Goal: Transaction & Acquisition: Purchase product/service

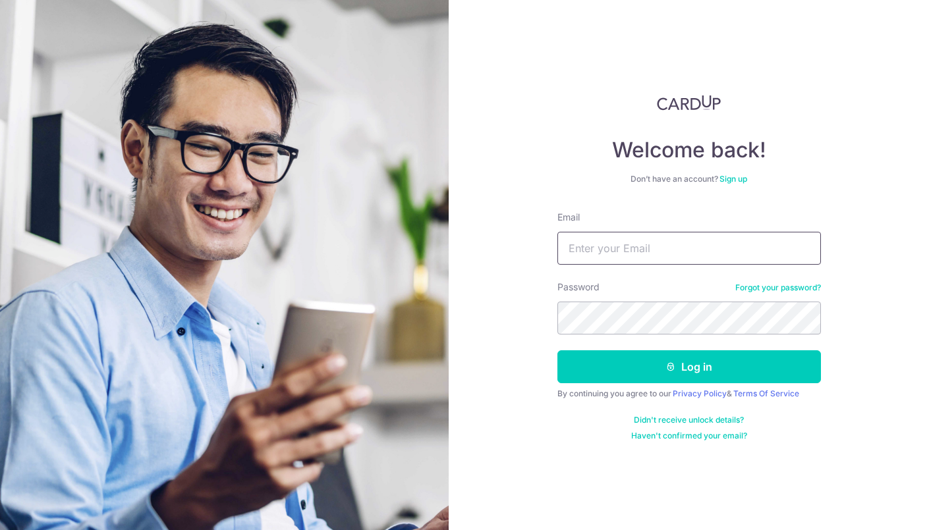
click at [650, 255] on input "Email" at bounding box center [688, 248] width 263 height 33
type input "samitmalkani@gmail.com"
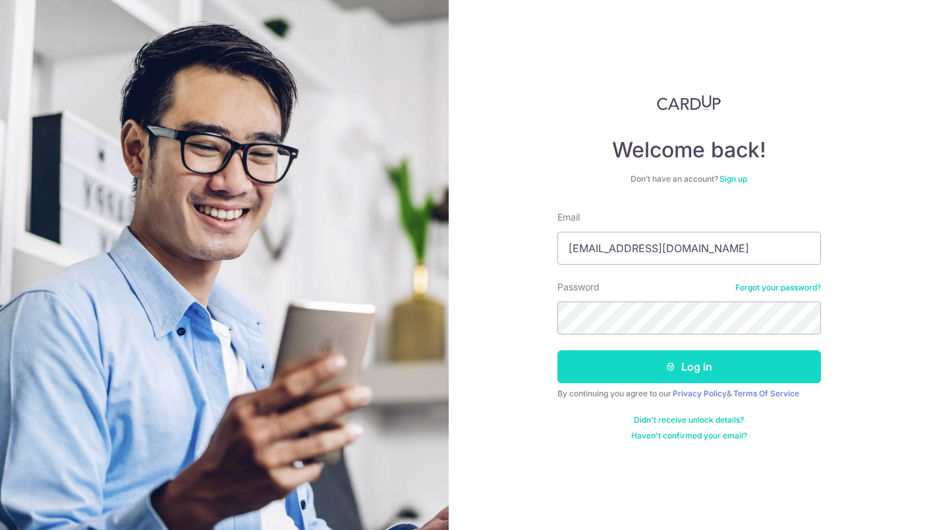
click at [645, 371] on button "Log in" at bounding box center [688, 366] width 263 height 33
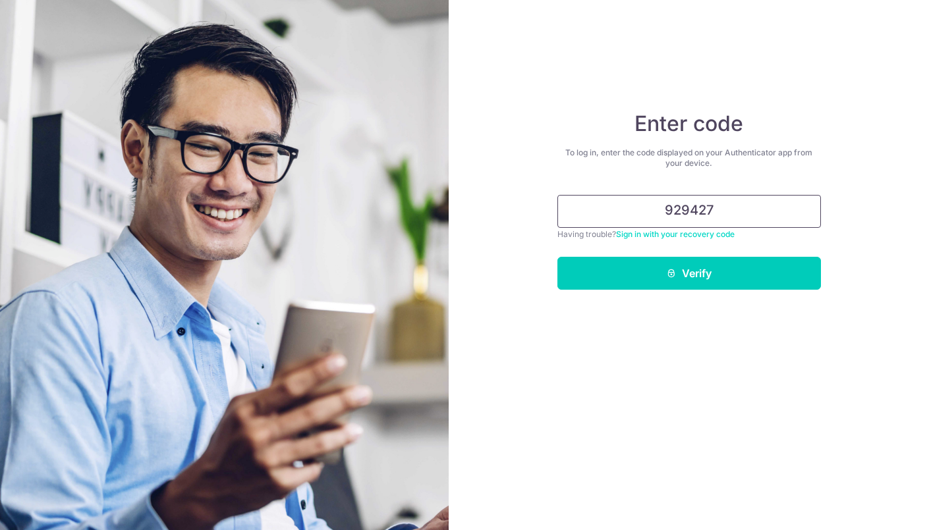
type input "929427"
click at [557, 257] on button "Verify" at bounding box center [688, 273] width 263 height 33
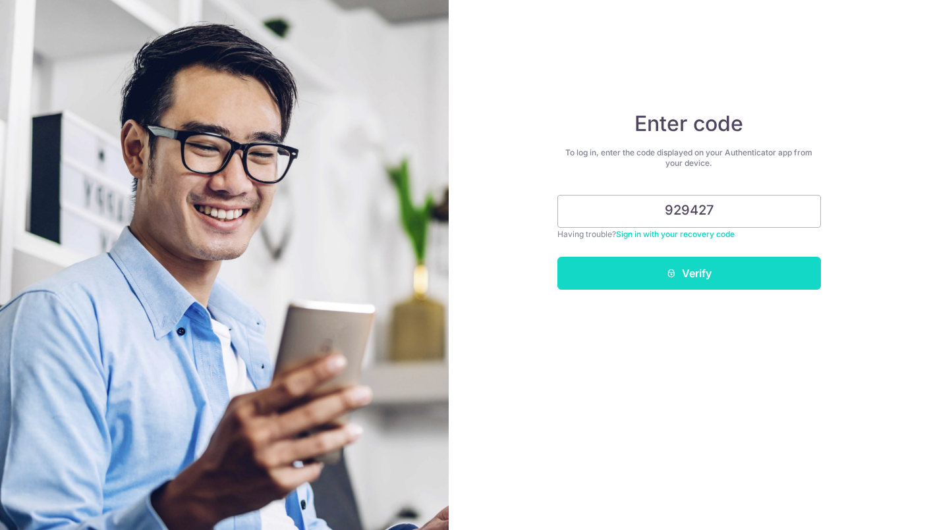
click at [680, 264] on button "Verify" at bounding box center [688, 273] width 263 height 33
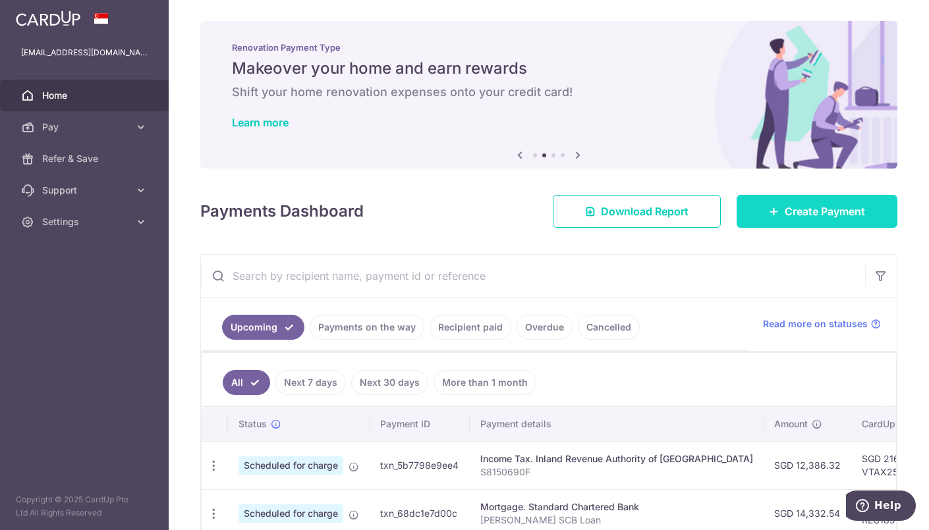
click at [808, 207] on span "Create Payment" at bounding box center [825, 212] width 80 height 16
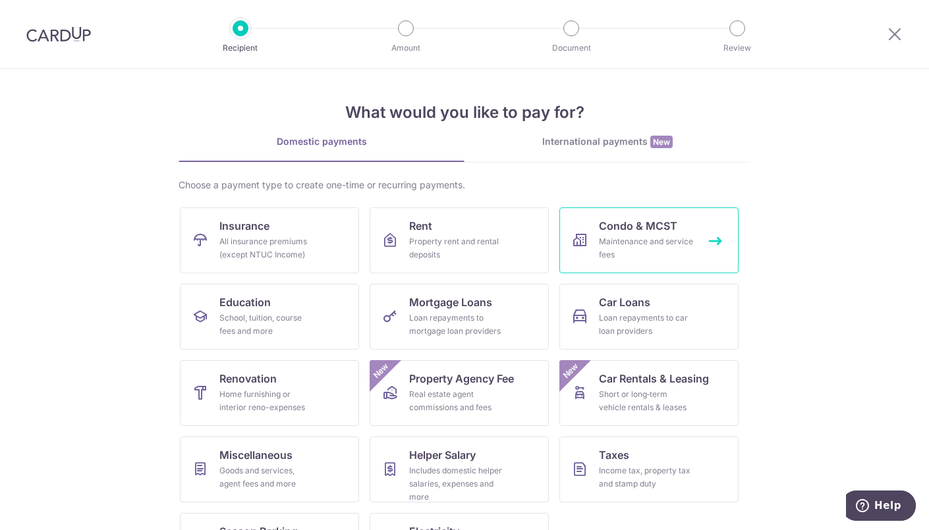
click at [634, 227] on span "Condo & MCST" at bounding box center [638, 226] width 78 height 16
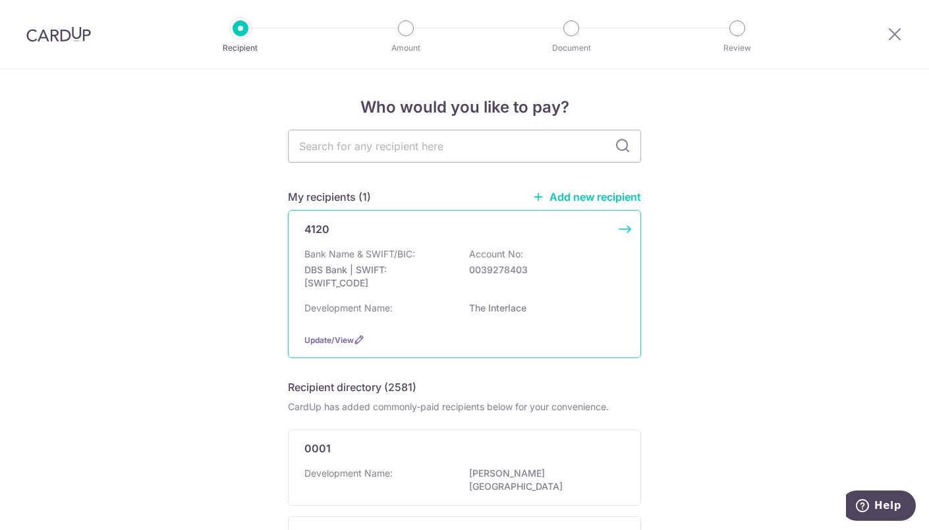
click at [427, 244] on div "4120 Bank Name & SWIFT/BIC: DBS Bank | SWIFT: DBSSSGSGXXX Account No: 003927840…" at bounding box center [464, 284] width 353 height 148
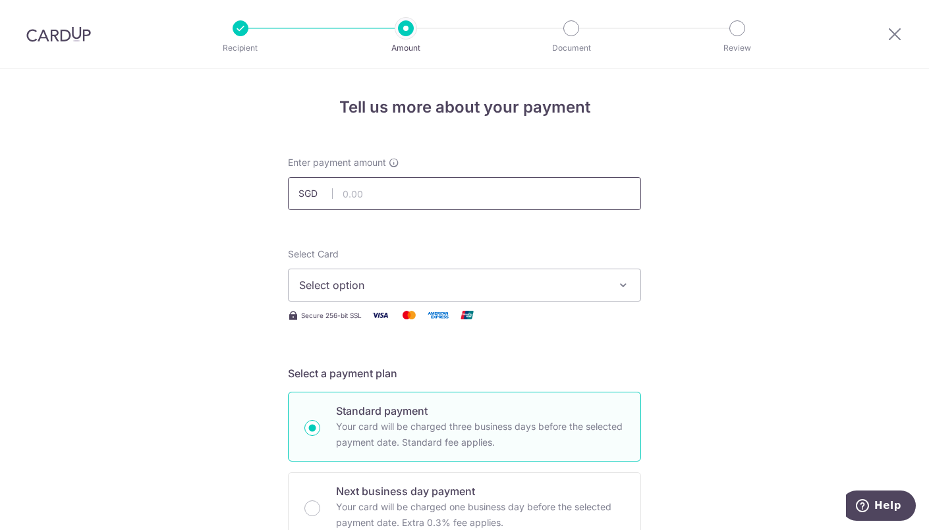
click at [437, 207] on input "text" at bounding box center [464, 193] width 353 height 33
click at [447, 280] on span "Select option" at bounding box center [452, 285] width 307 height 16
type input "2,298.02"
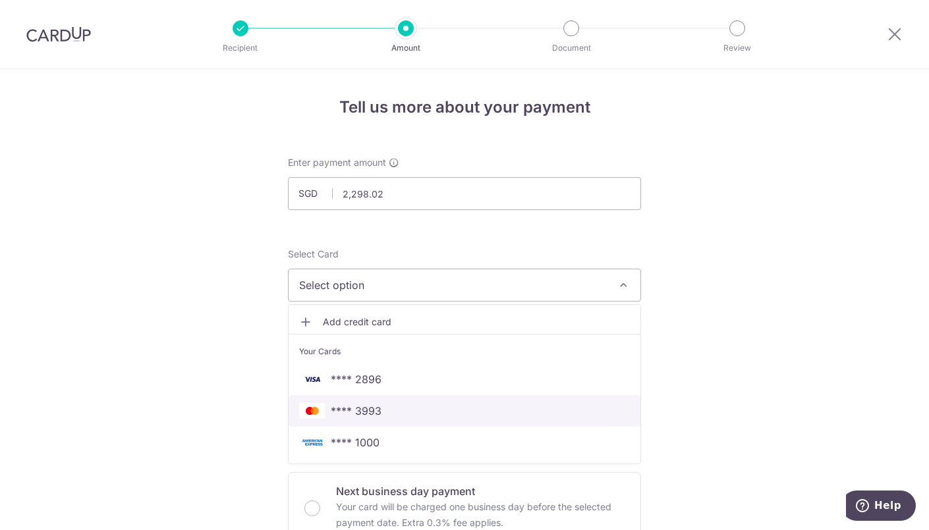
click at [416, 412] on span "**** 3993" at bounding box center [464, 411] width 331 height 16
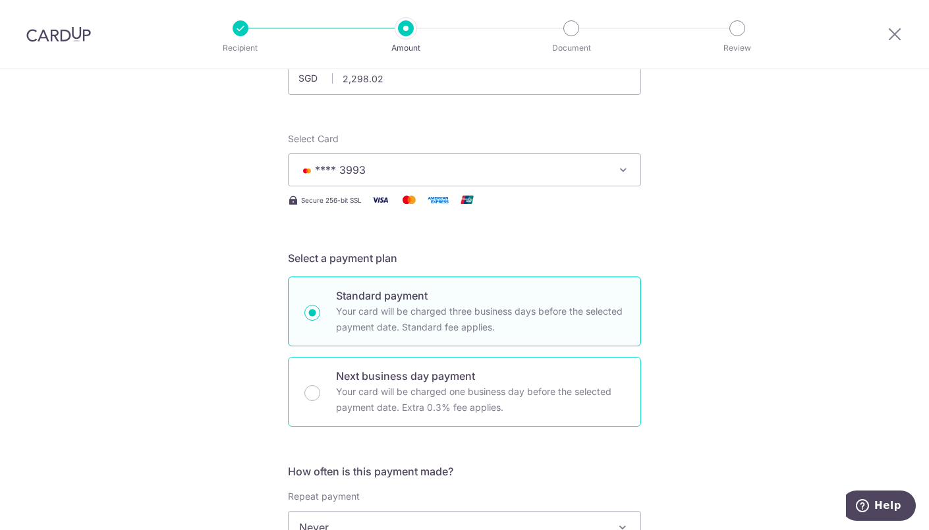
scroll to position [124, 0]
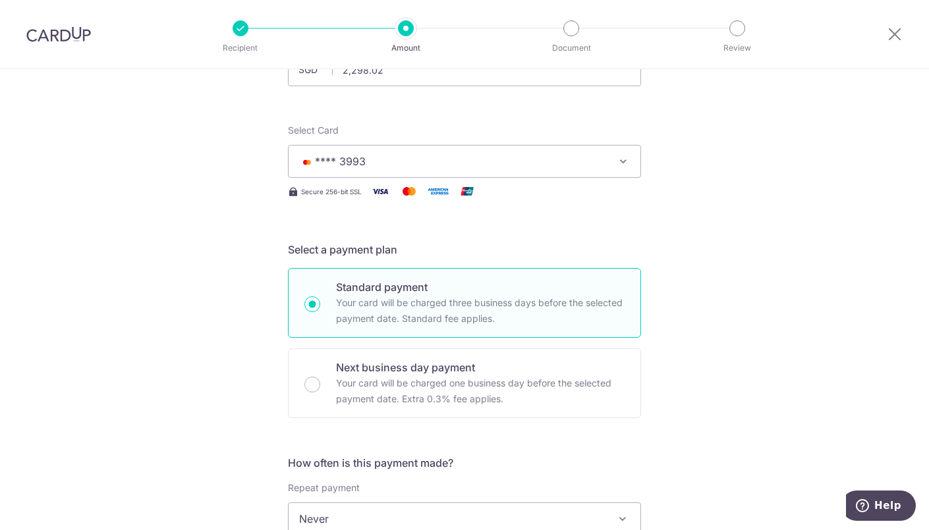
click at [516, 163] on span "**** 3993" at bounding box center [452, 161] width 307 height 16
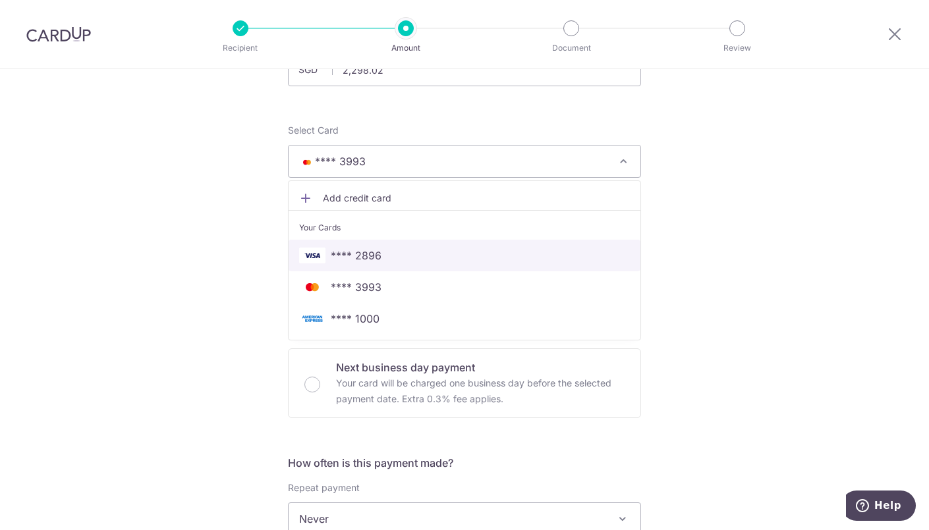
click at [455, 245] on link "**** 2896" at bounding box center [465, 256] width 352 height 32
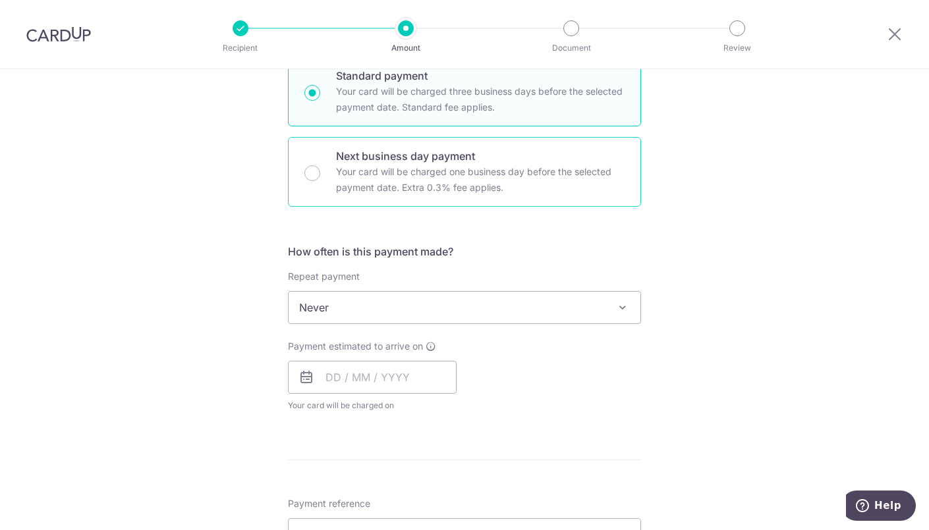
scroll to position [356, 0]
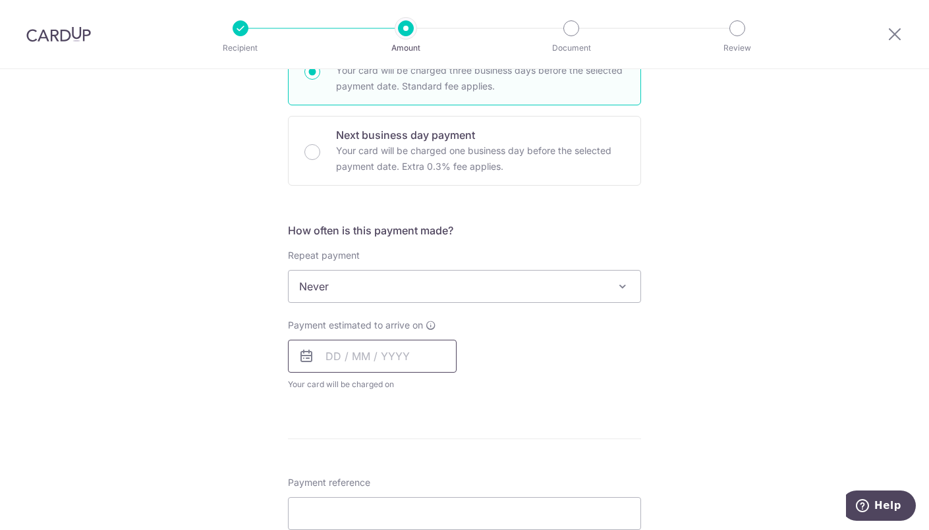
click at [421, 358] on input "text" at bounding box center [372, 356] width 169 height 33
click at [441, 502] on link "19" at bounding box center [446, 502] width 21 height 21
type input "19/09/2025"
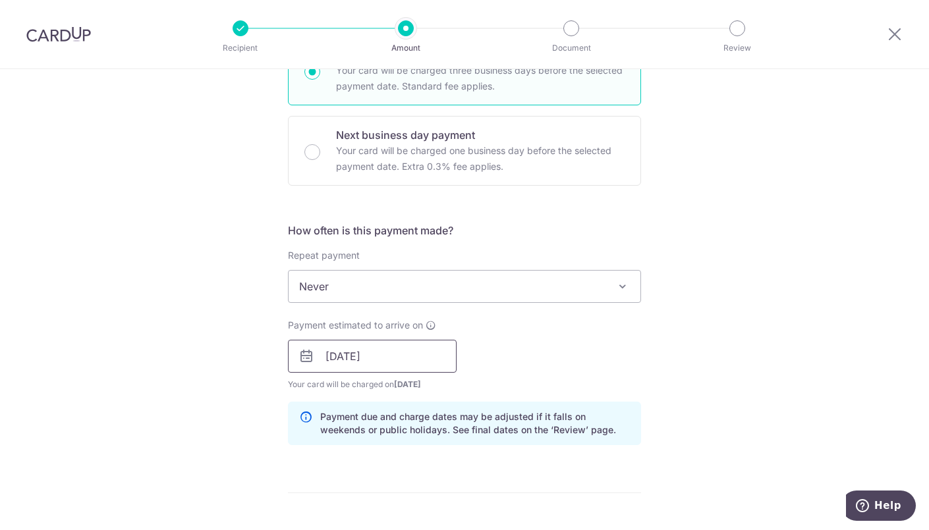
scroll to position [511, 0]
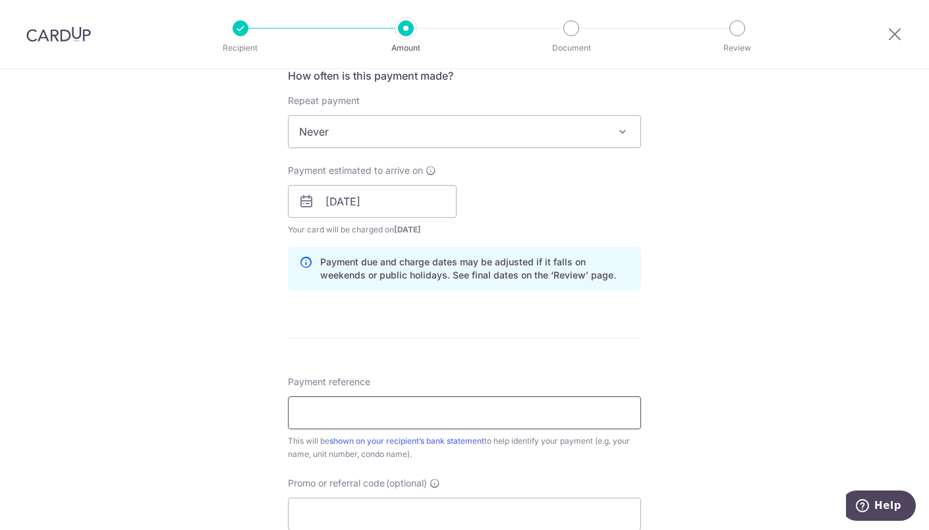
click at [419, 405] on input "Payment reference" at bounding box center [464, 413] width 353 height 33
type input "3"
click at [375, 507] on input "Promo or referral code (optional)" at bounding box center [464, 514] width 353 height 33
type input "3home25r"
click at [370, 412] on input "Payment reference" at bounding box center [464, 413] width 353 height 33
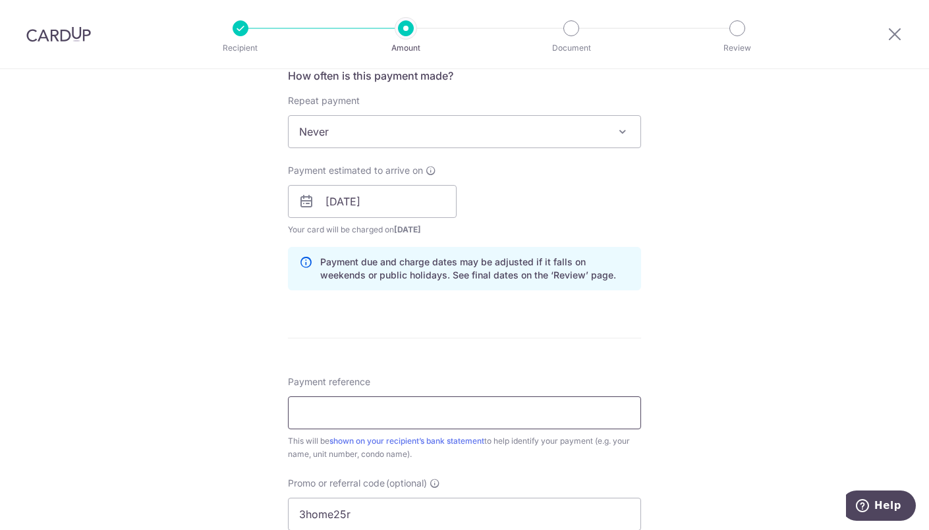
type input "N"
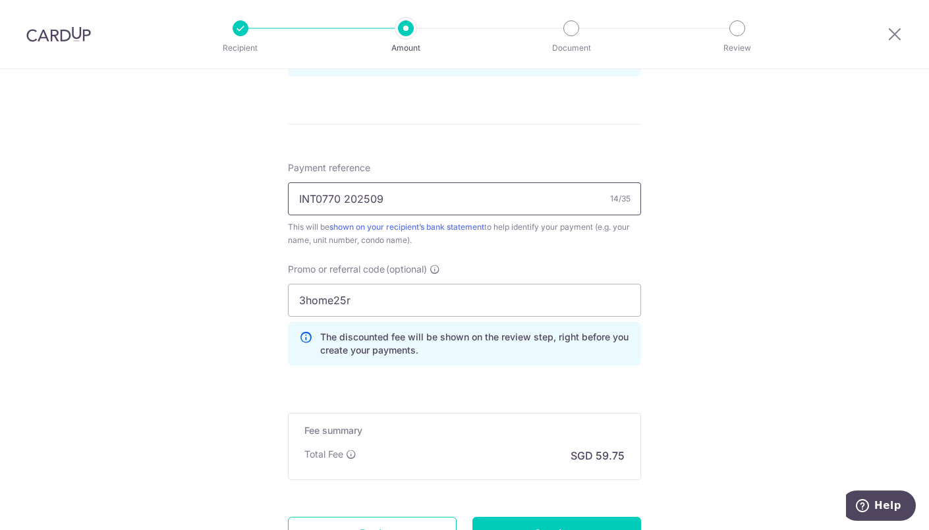
scroll to position [840, 0]
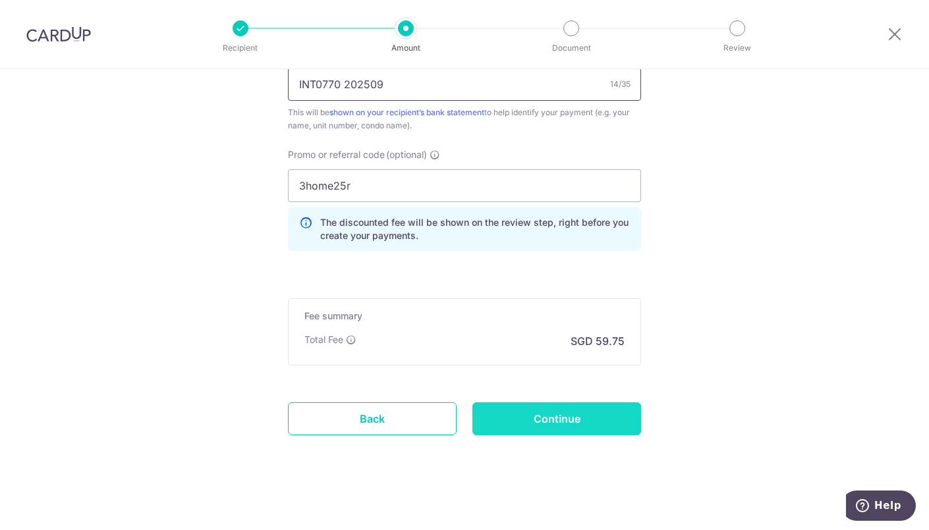
type input "INT0770 202509"
click at [538, 413] on input "Continue" at bounding box center [556, 418] width 169 height 33
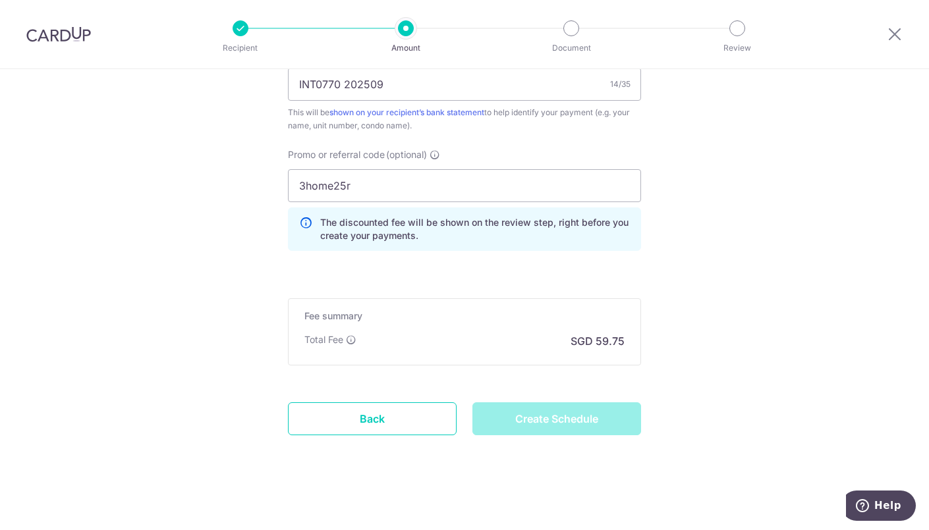
type input "Create Schedule"
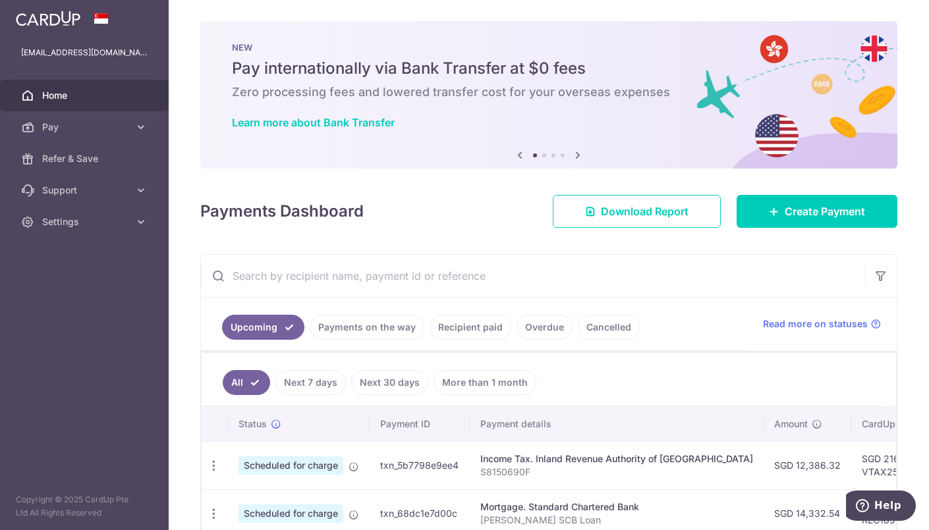
click at [574, 155] on icon at bounding box center [578, 155] width 16 height 16
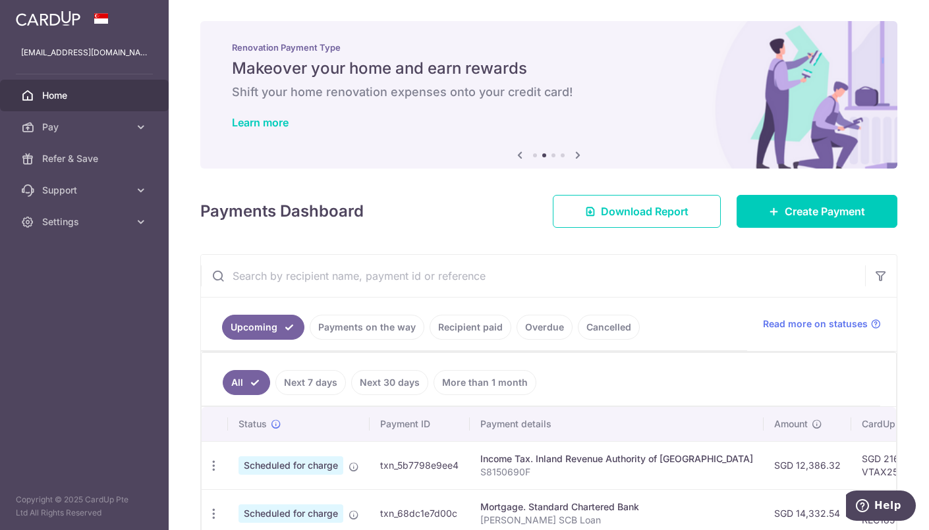
click at [574, 155] on icon at bounding box center [578, 155] width 16 height 16
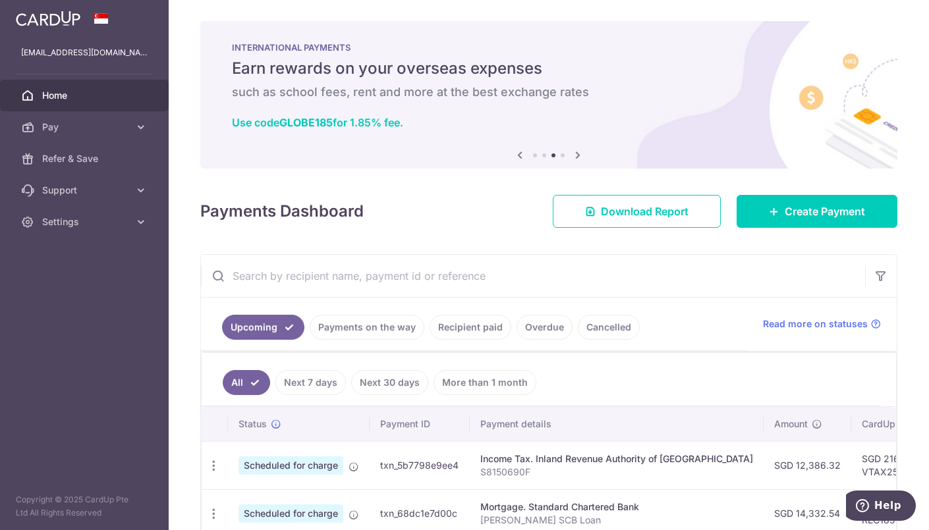
click at [574, 155] on icon at bounding box center [578, 155] width 16 height 16
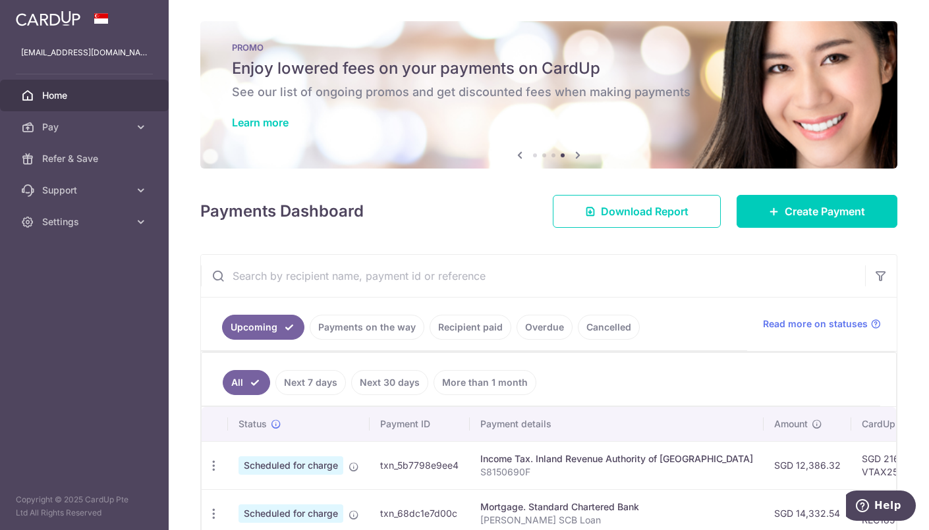
click at [257, 113] on div "PROMO Enjoy lowered fees on your payments on CardUp See our list of ongoing pro…" at bounding box center [548, 87] width 697 height 132
click at [251, 118] on link "Learn more" at bounding box center [260, 122] width 57 height 13
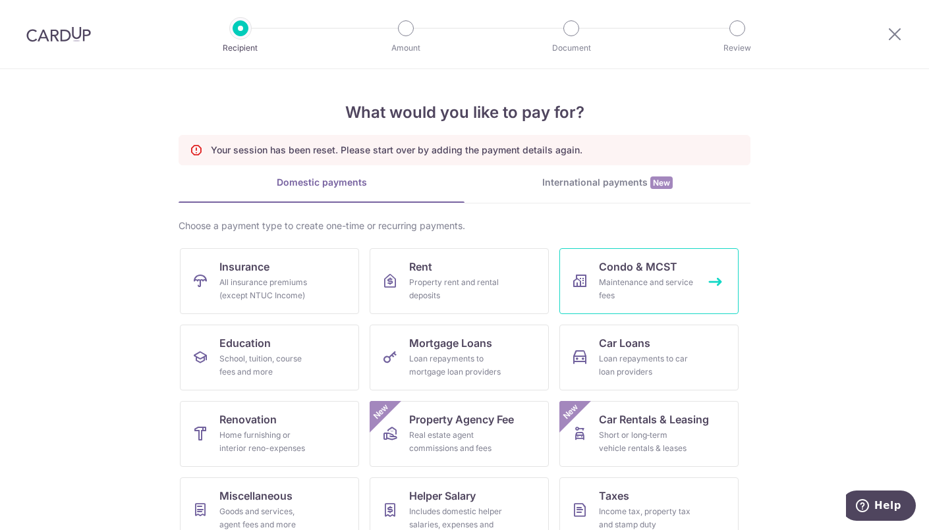
click at [613, 272] on span "Condo & MCST" at bounding box center [638, 267] width 78 height 16
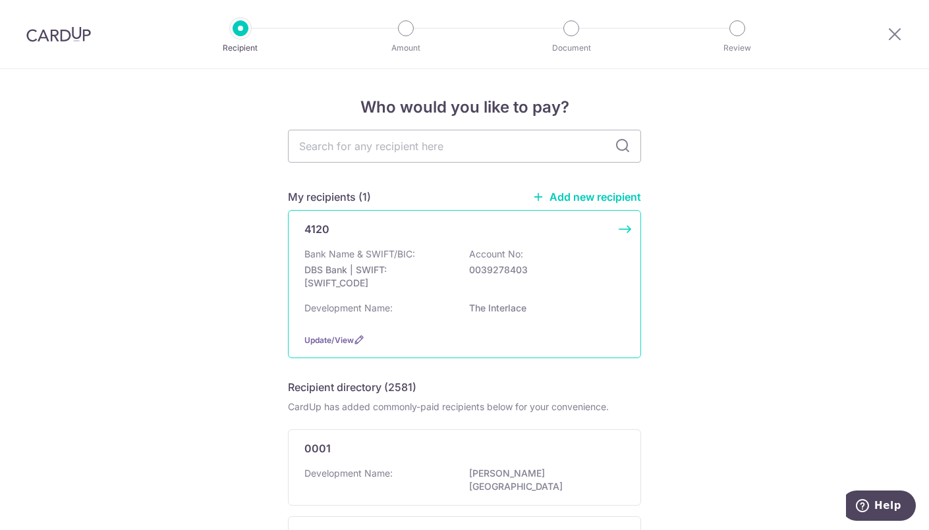
click at [480, 261] on div "Bank Name & SWIFT/BIC: DBS Bank | SWIFT: [SWIFT_CODE] Account No: 0039278403" at bounding box center [464, 272] width 320 height 49
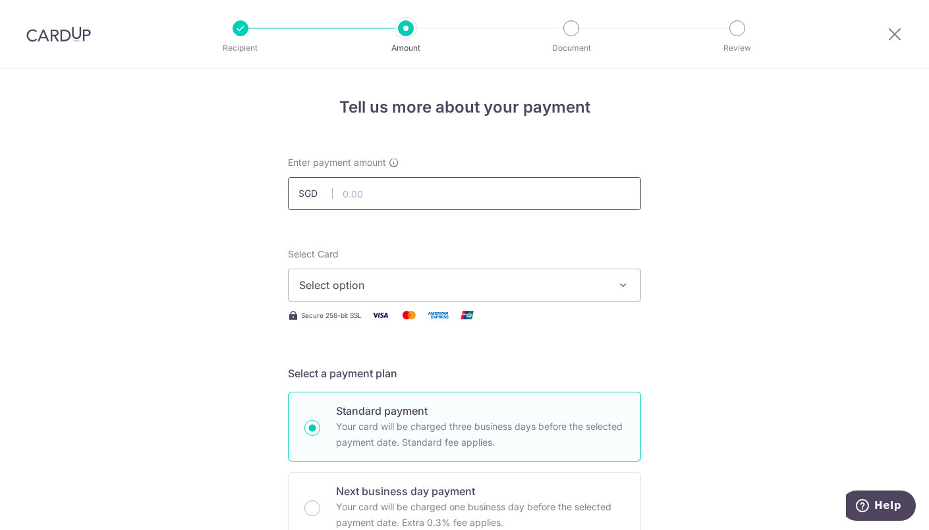
click at [451, 201] on input "text" at bounding box center [464, 193] width 353 height 33
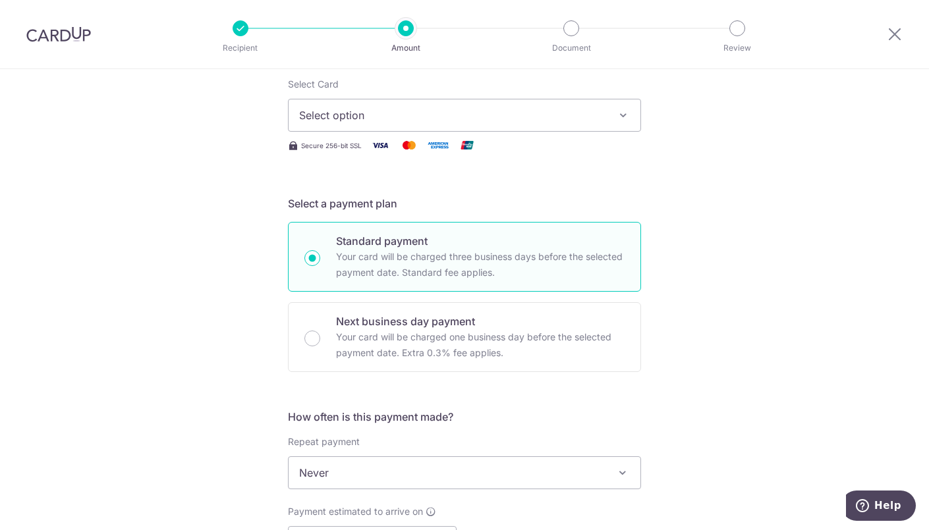
scroll to position [176, 0]
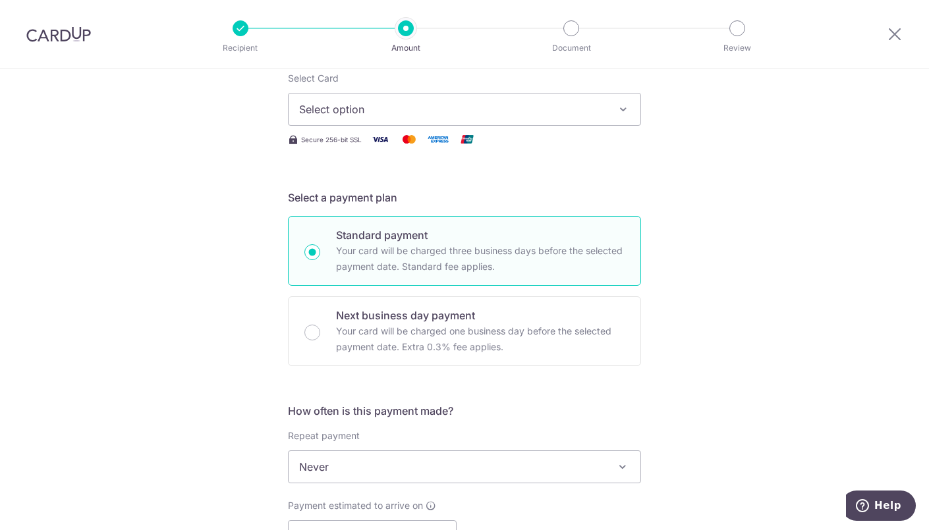
click at [489, 120] on button "Select option" at bounding box center [464, 109] width 353 height 33
type input "2,298.02"
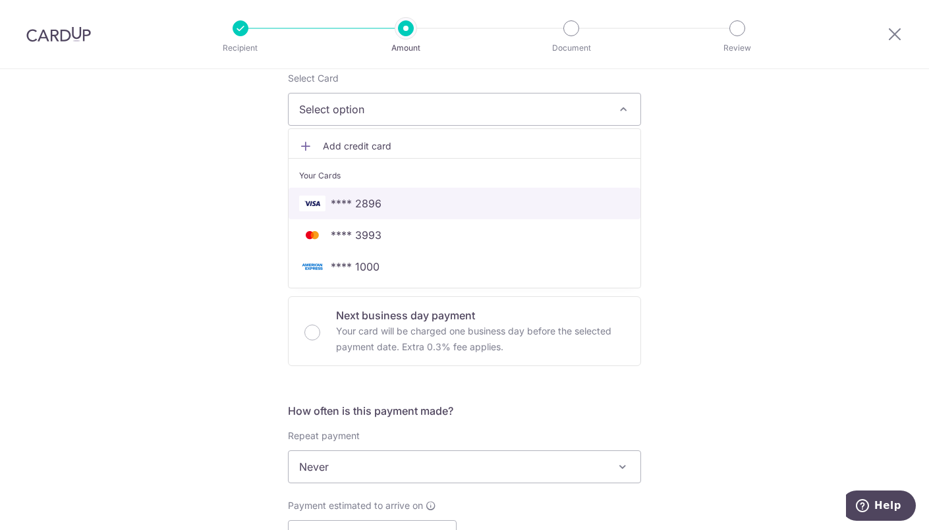
click at [412, 188] on link "**** 2896" at bounding box center [465, 204] width 352 height 32
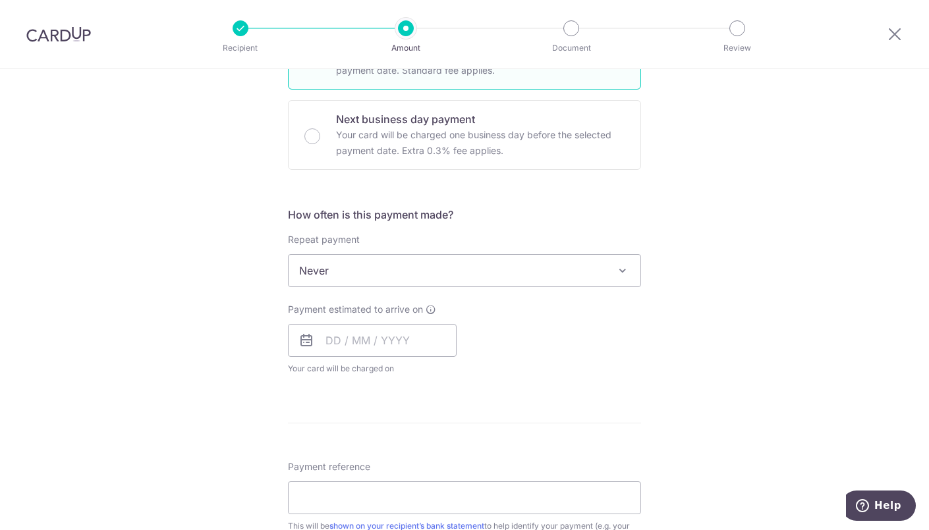
scroll to position [388, 0]
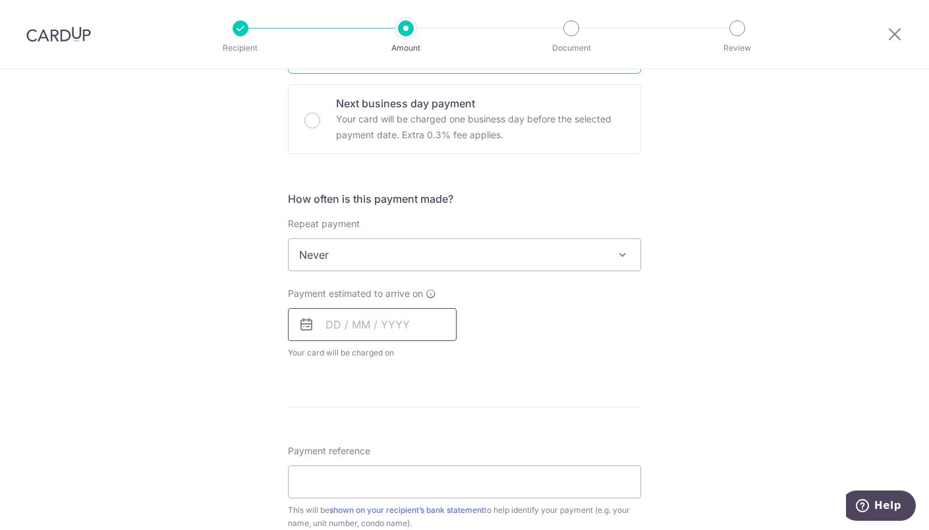
click at [335, 325] on input "text" at bounding box center [372, 324] width 169 height 33
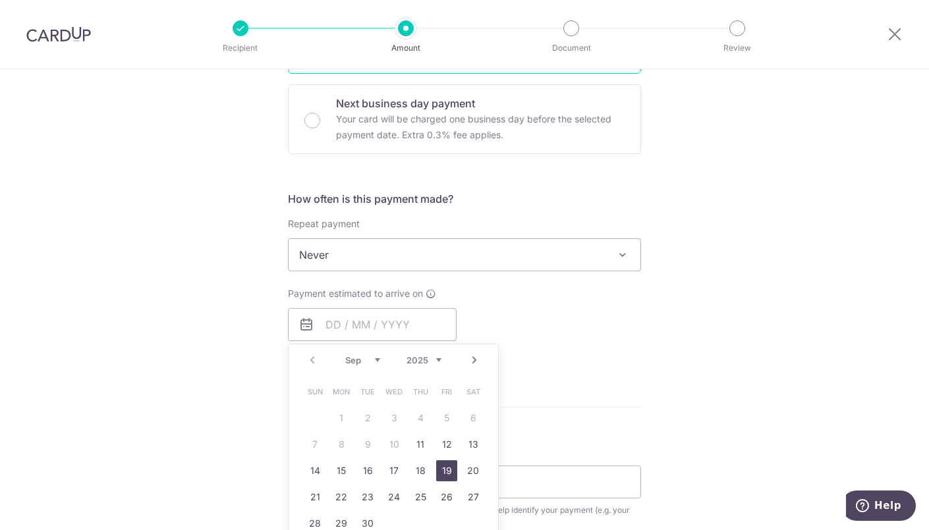
click at [446, 473] on link "19" at bounding box center [446, 470] width 21 height 21
type input "[DATE]"
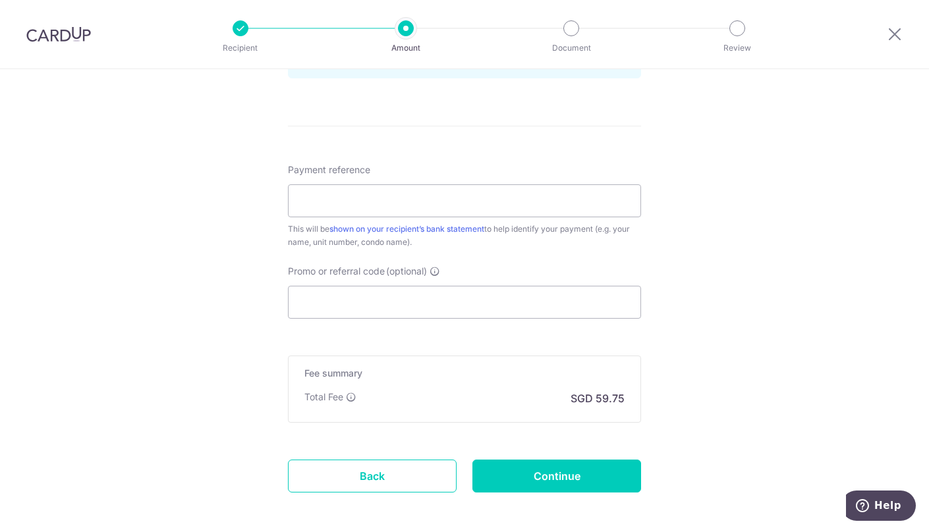
scroll to position [721, 0]
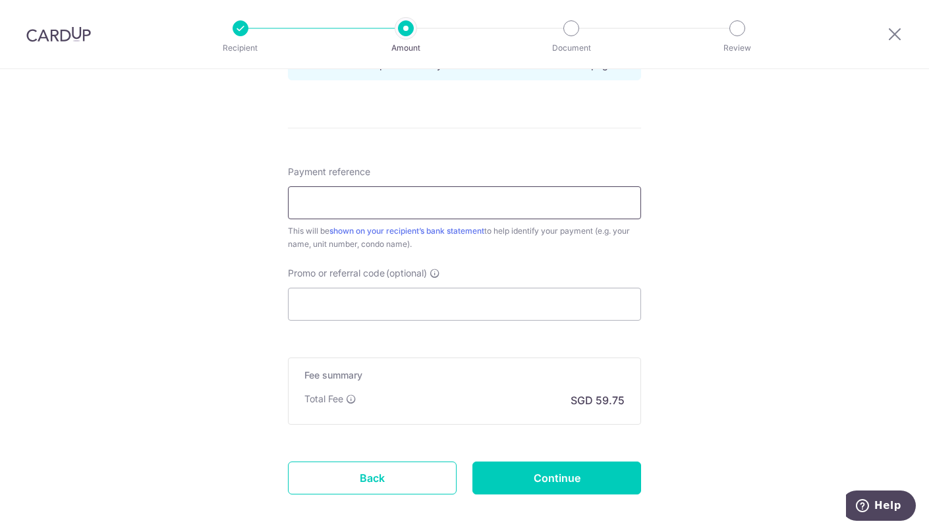
click at [423, 198] on input "Payment reference" at bounding box center [464, 202] width 353 height 33
type input "INT0770 202509"
click at [391, 292] on input "Promo or referral code (optional)" at bounding box center [464, 304] width 353 height 33
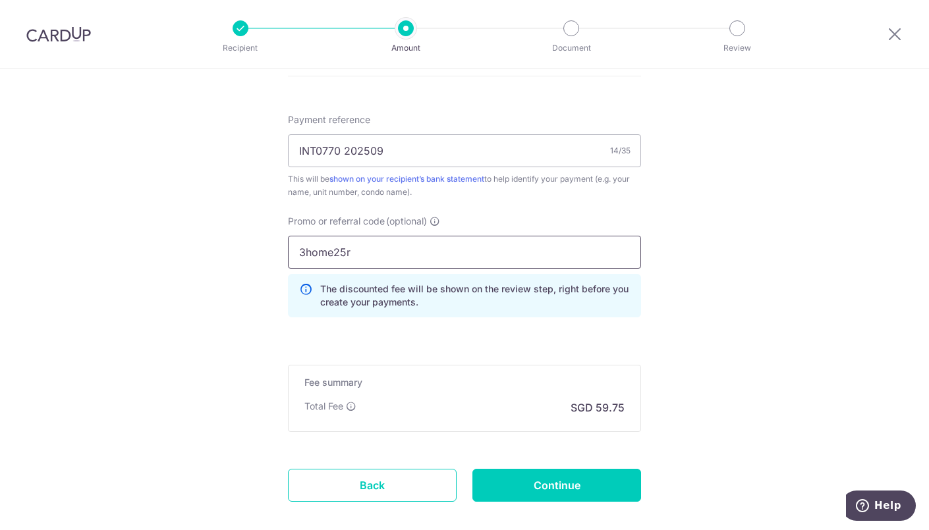
scroll to position [781, 0]
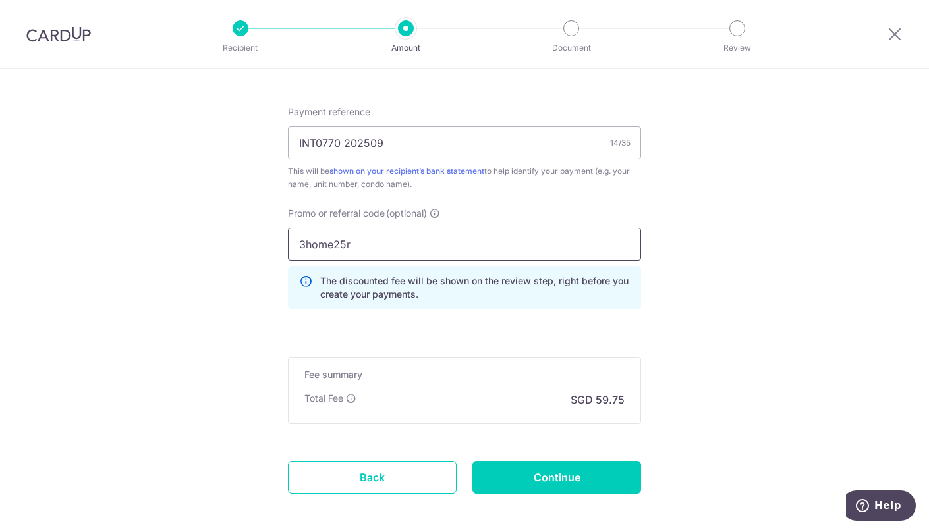
type input "3home25r"
click at [516, 472] on input "Continue" at bounding box center [556, 477] width 169 height 33
type input "Create Schedule"
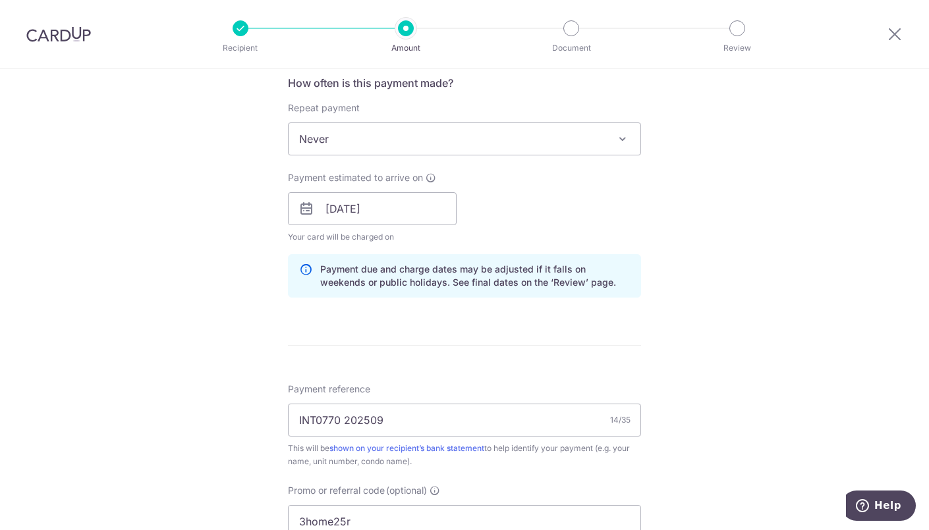
scroll to position [509, 0]
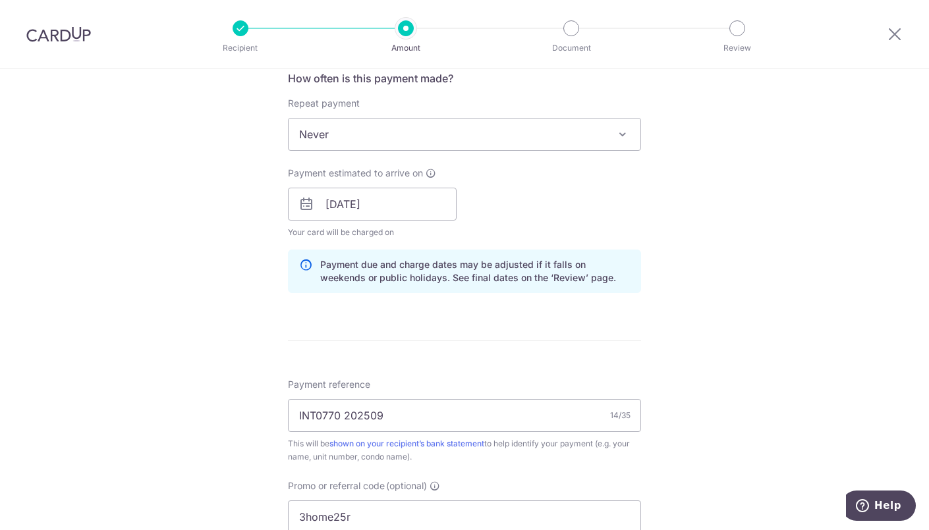
click at [386, 144] on span "Never" at bounding box center [465, 135] width 352 height 32
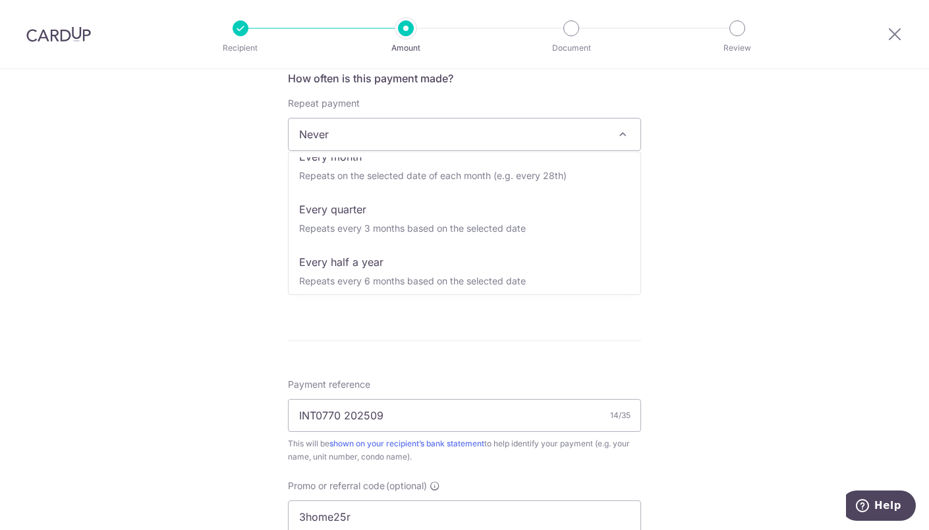
scroll to position [129, 0]
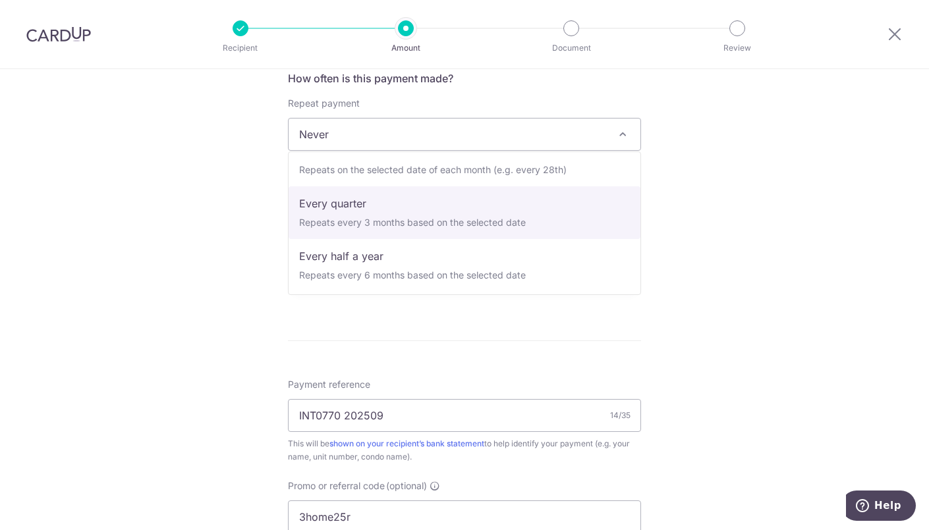
select select "4"
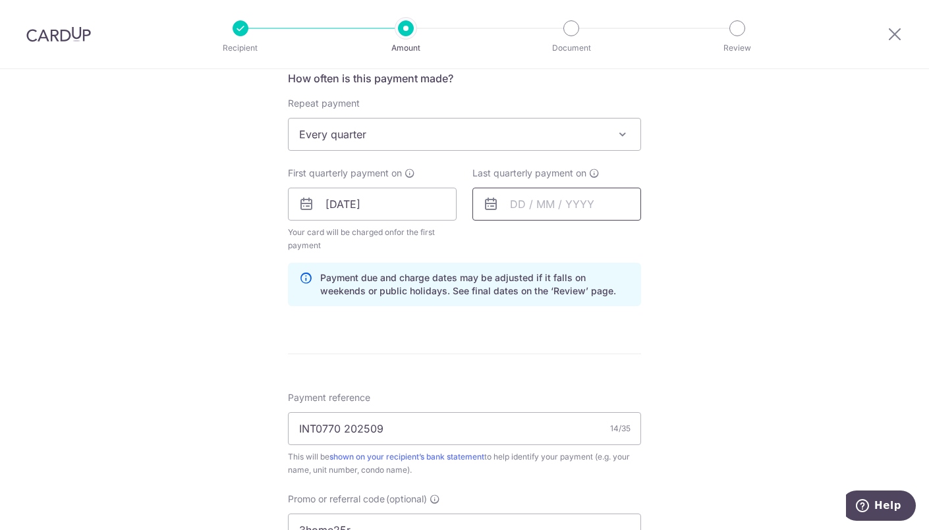
click at [518, 210] on input "text" at bounding box center [556, 204] width 169 height 33
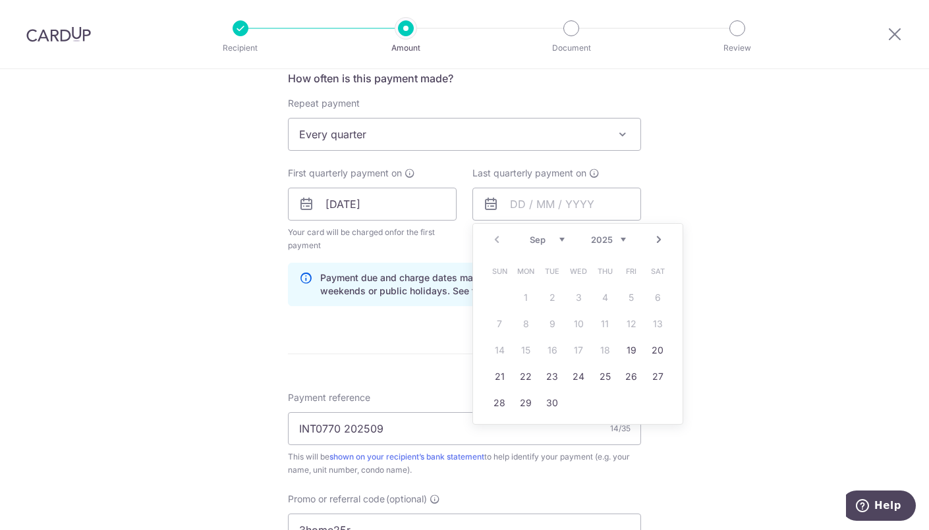
click at [562, 235] on select "Sep Oct Nov Dec" at bounding box center [547, 240] width 35 height 11
click at [632, 345] on link "19" at bounding box center [631, 350] width 21 height 21
type input "19/12/2025"
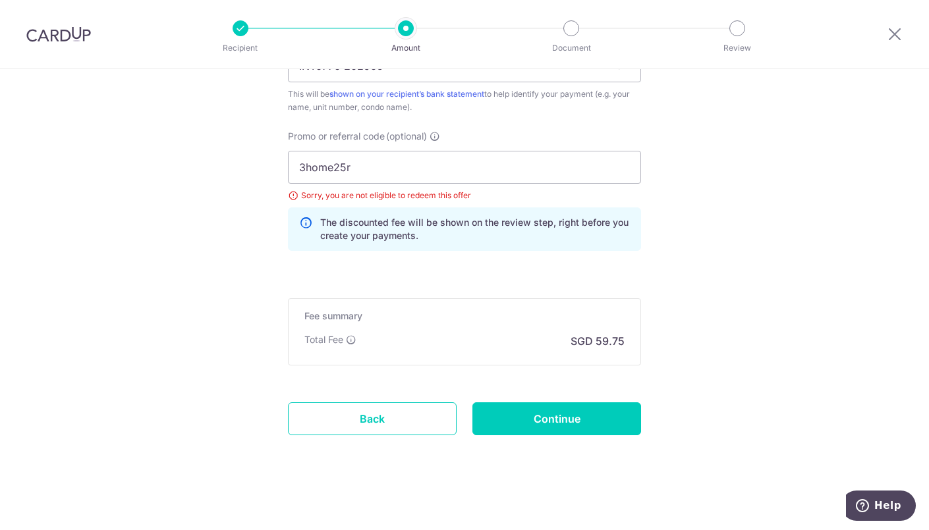
scroll to position [871, 0]
click at [463, 175] on input "3home25r" at bounding box center [464, 168] width 353 height 33
click at [538, 426] on input "Continue" at bounding box center [556, 419] width 169 height 33
type input "Update Schedule"
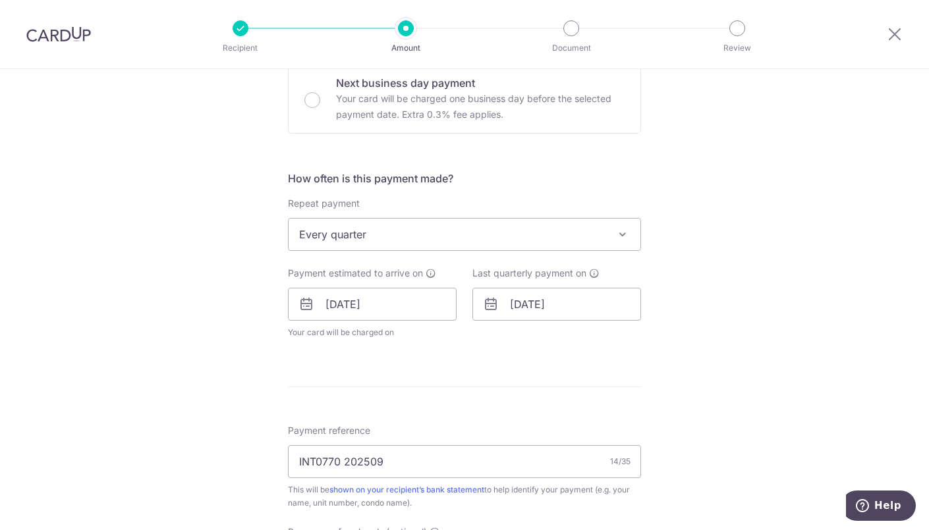
scroll to position [413, 0]
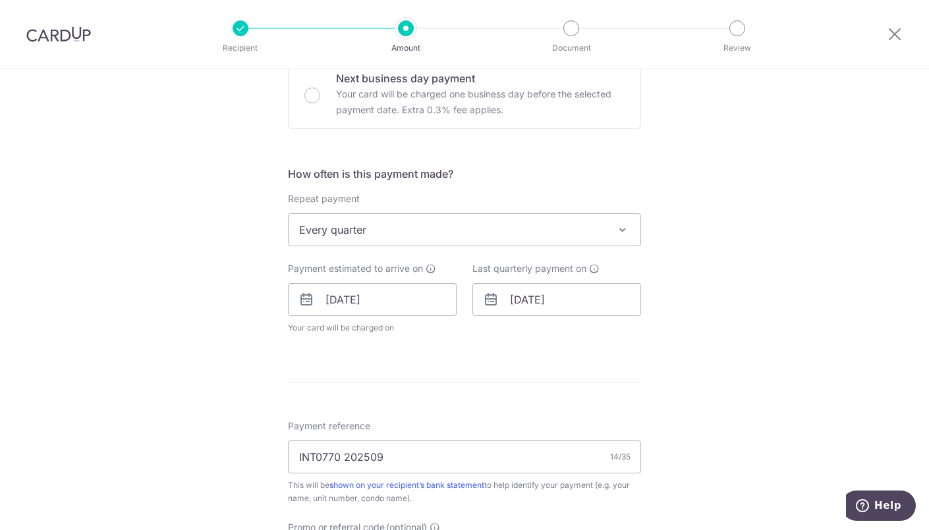
click at [431, 239] on span "Every quarter" at bounding box center [465, 230] width 352 height 32
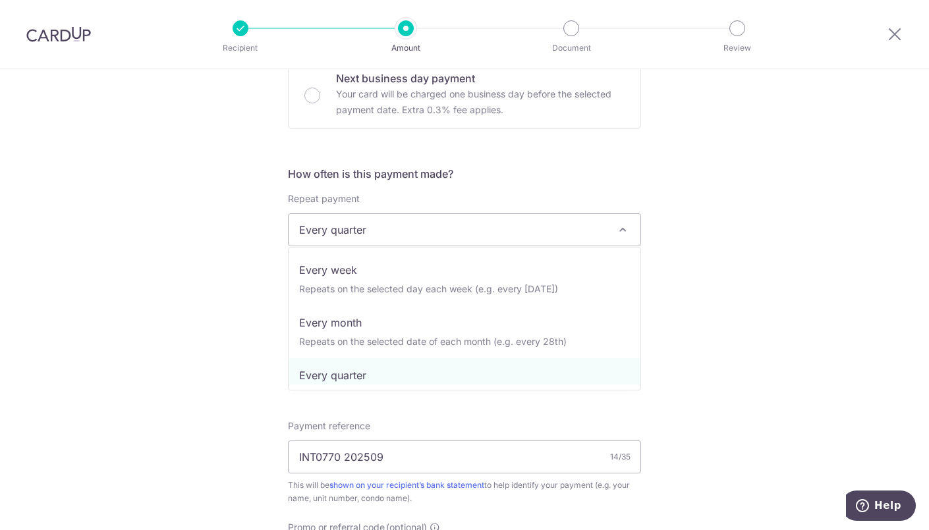
scroll to position [0, 0]
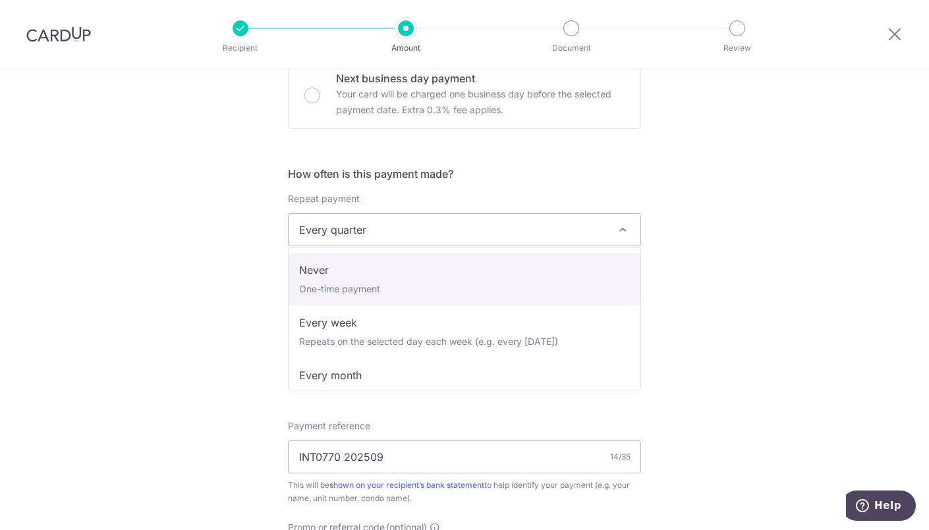
select select "1"
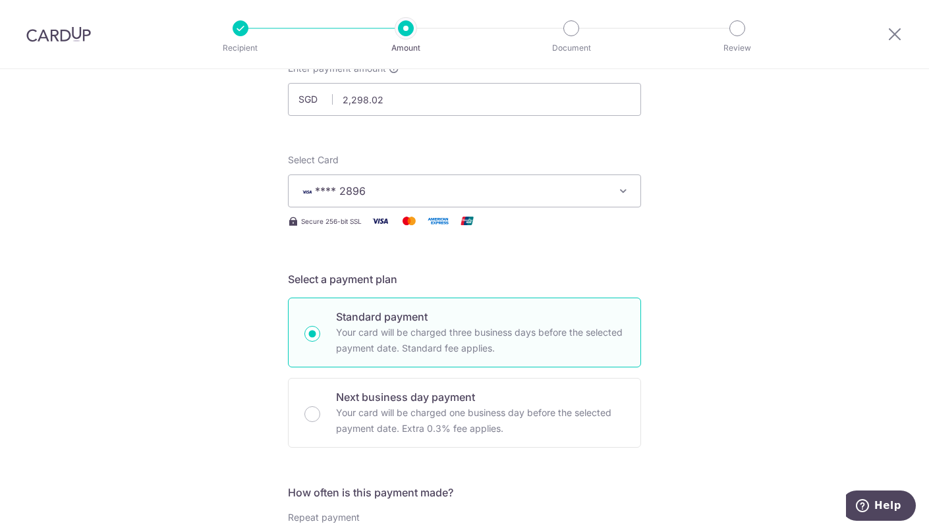
scroll to position [94, 0]
click at [480, 208] on div "Select Card **** 2896 Add credit card Your Cards **** 2896 **** 3993 **** 1000 …" at bounding box center [464, 191] width 353 height 76
click at [484, 202] on button "**** 2896" at bounding box center [464, 191] width 353 height 33
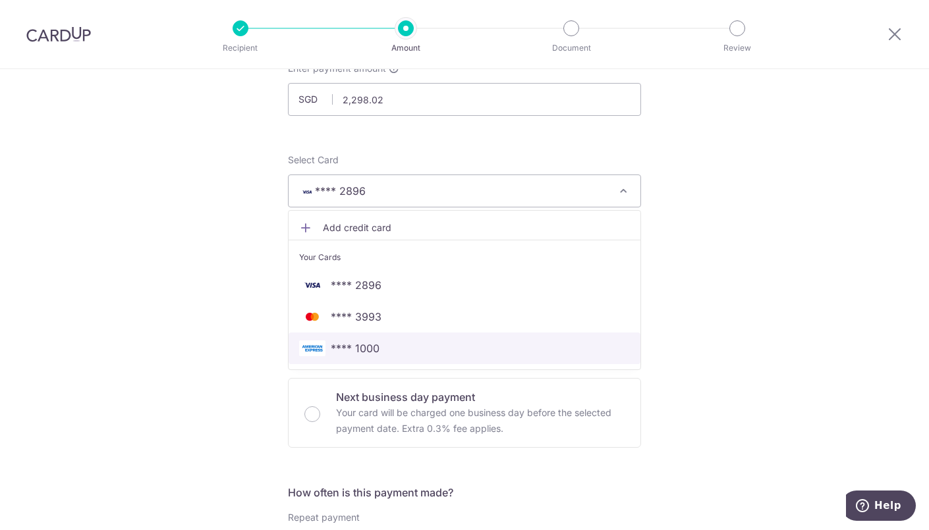
click at [383, 342] on span "**** 1000" at bounding box center [464, 349] width 331 height 16
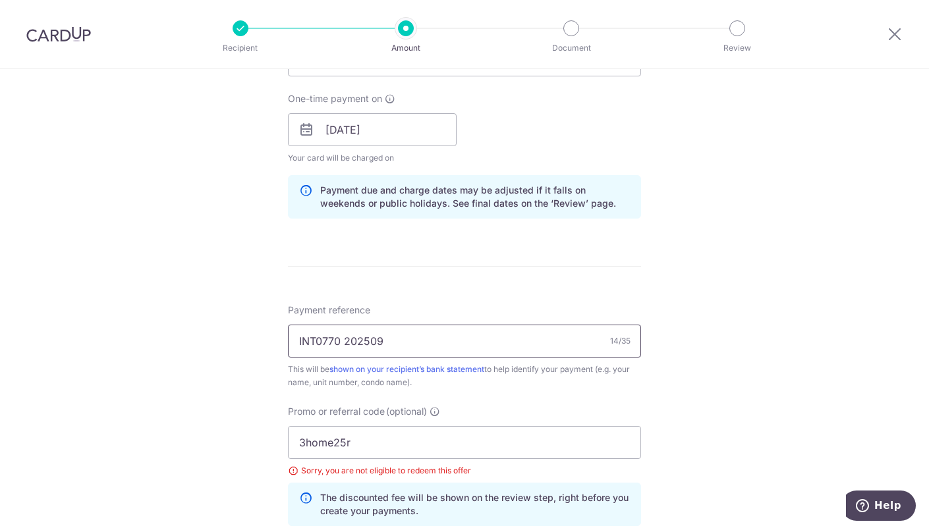
scroll to position [599, 0]
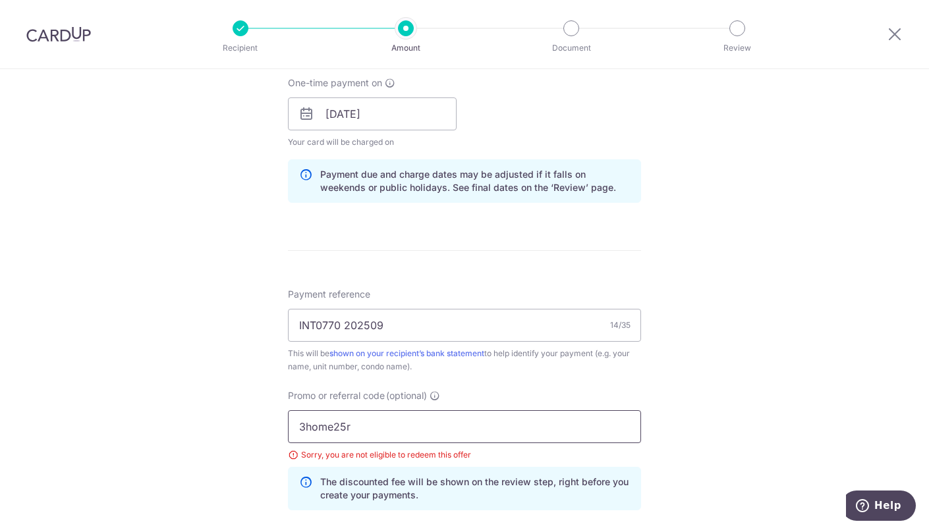
click at [382, 422] on input "3home25r" at bounding box center [464, 426] width 353 height 33
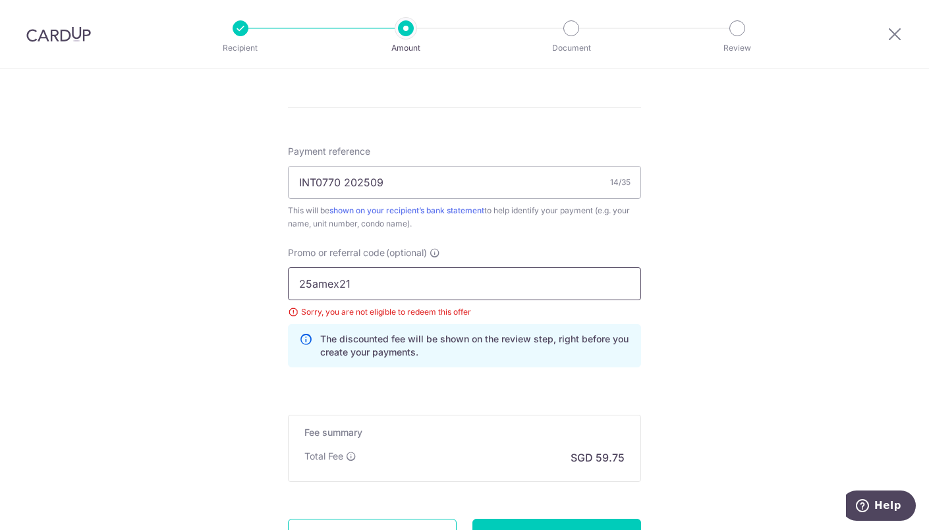
type input "25amex21"
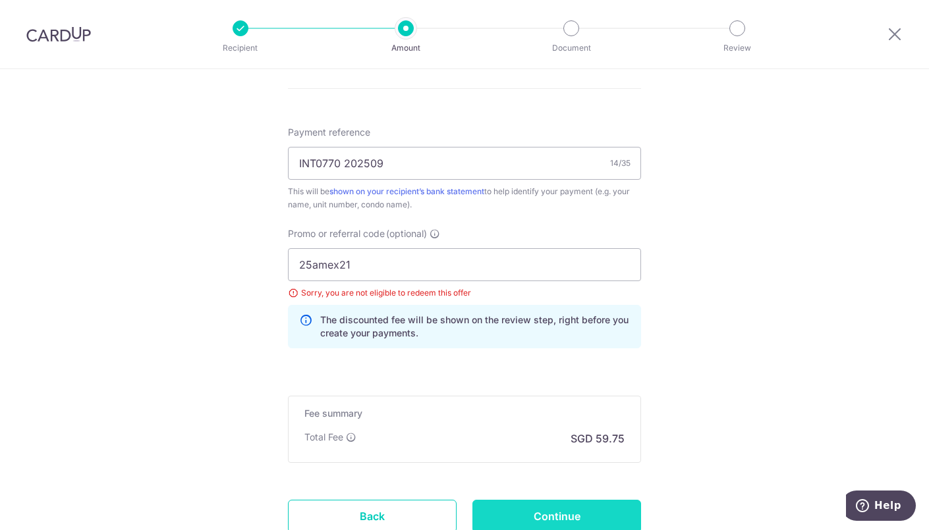
click at [520, 511] on input "Continue" at bounding box center [556, 516] width 169 height 33
type input "Update Schedule"
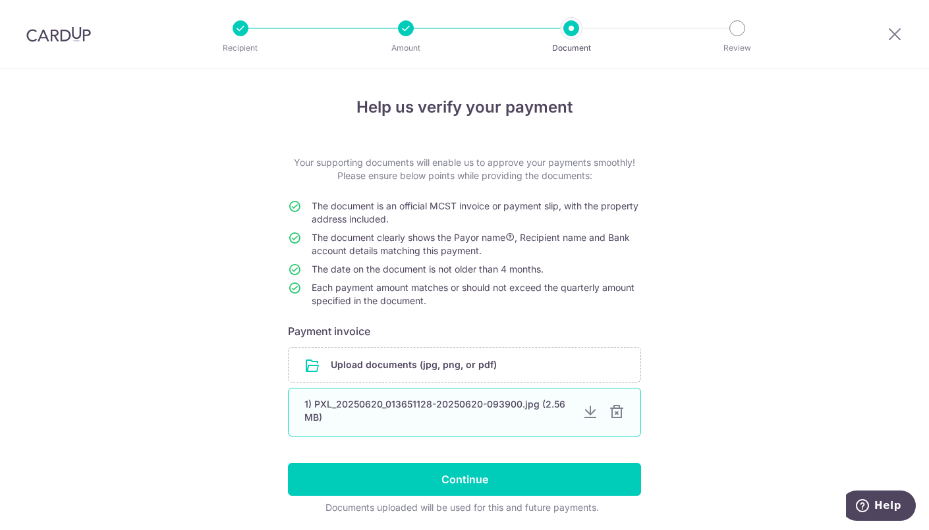
click at [619, 412] on div at bounding box center [617, 412] width 16 height 16
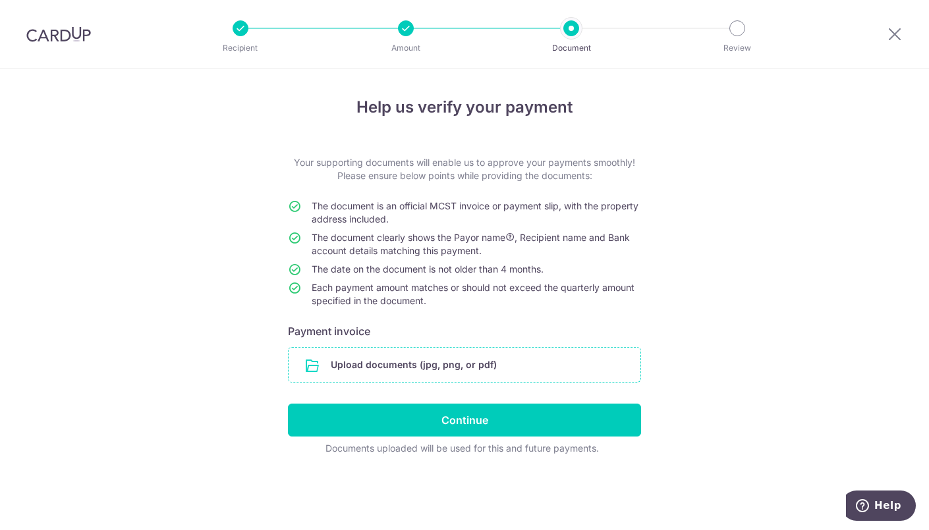
click at [469, 362] on input "file" at bounding box center [465, 365] width 352 height 34
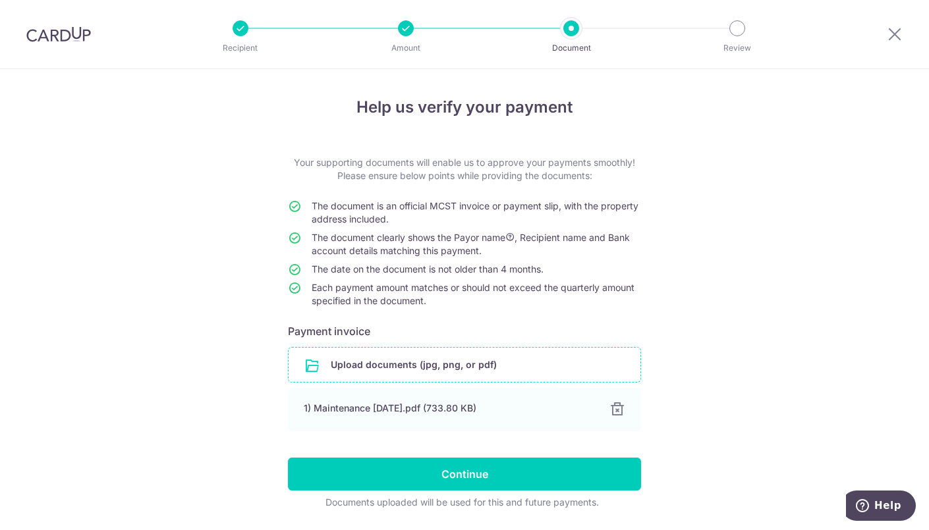
scroll to position [40, 0]
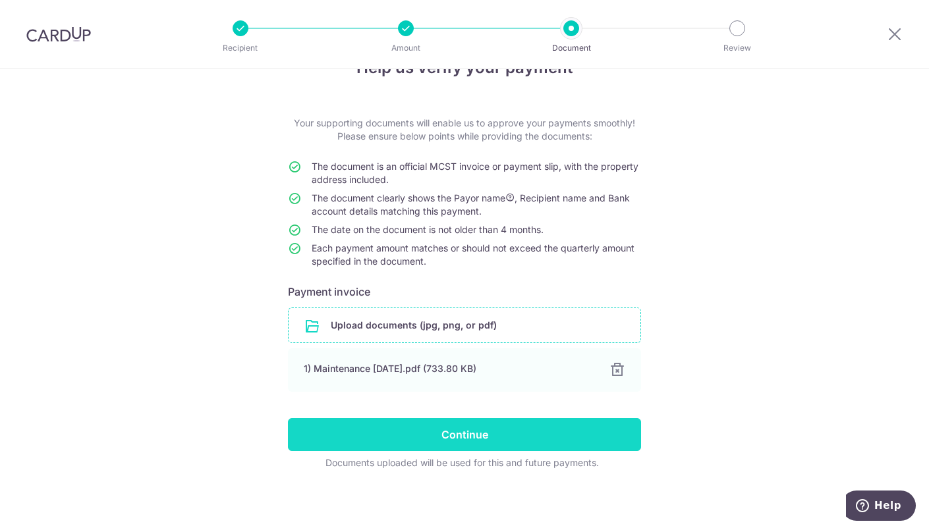
click at [586, 423] on input "Continue" at bounding box center [464, 434] width 353 height 33
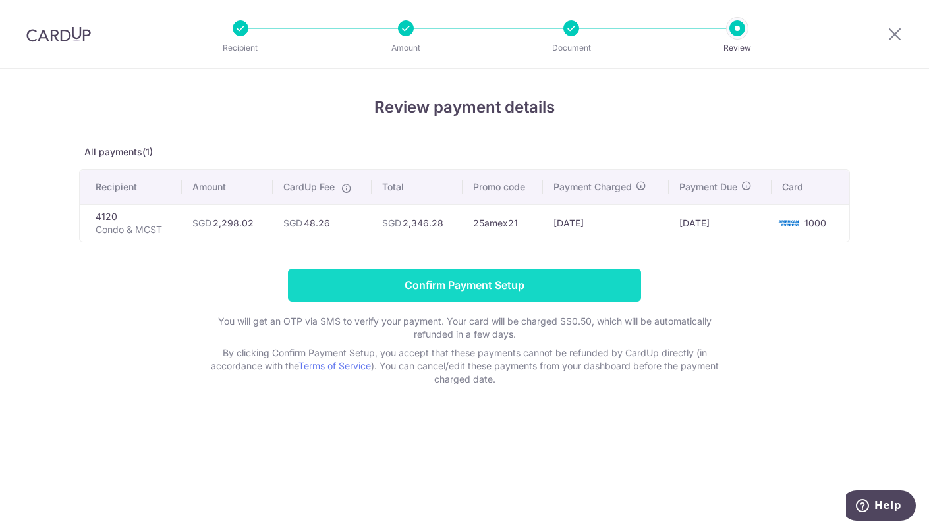
click at [590, 273] on input "Confirm Payment Setup" at bounding box center [464, 285] width 353 height 33
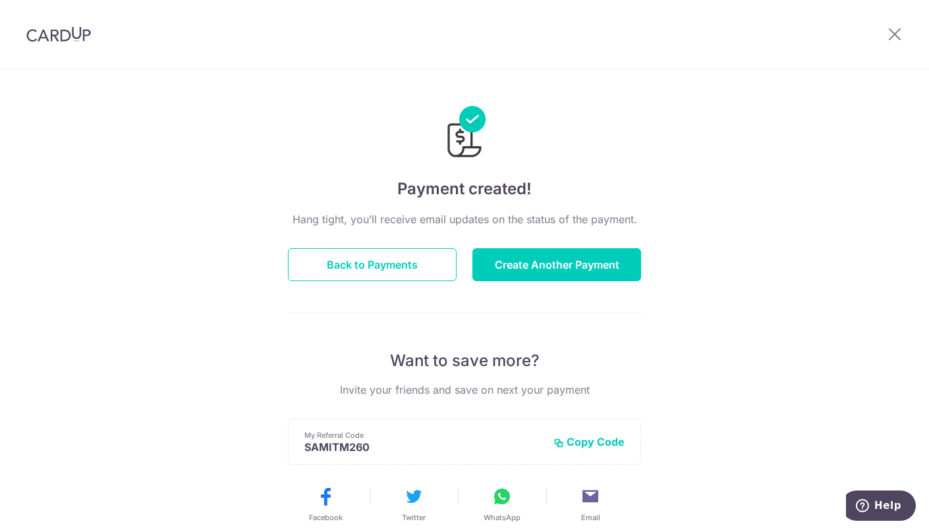
click at [304, 80] on div "Payment created! Hang tight, you’ll receive email updates on the status of the …" at bounding box center [464, 421] width 929 height 704
